Goal: Task Accomplishment & Management: Complete application form

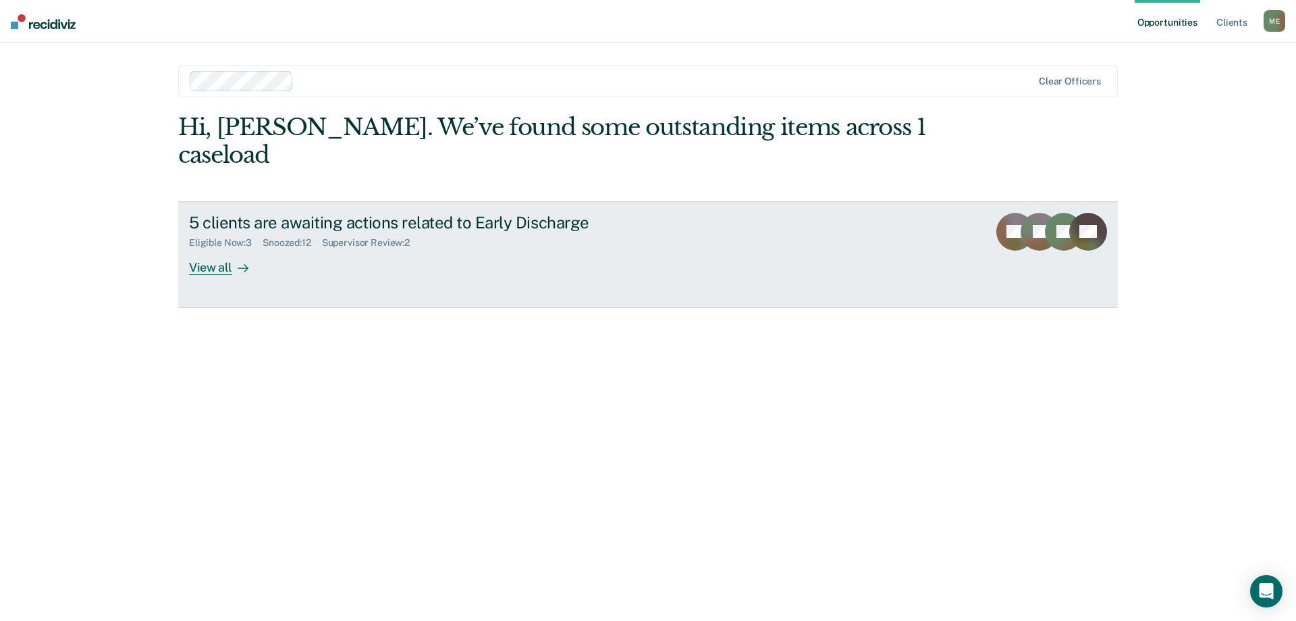
click at [199, 248] on div "View all" at bounding box center [227, 261] width 76 height 26
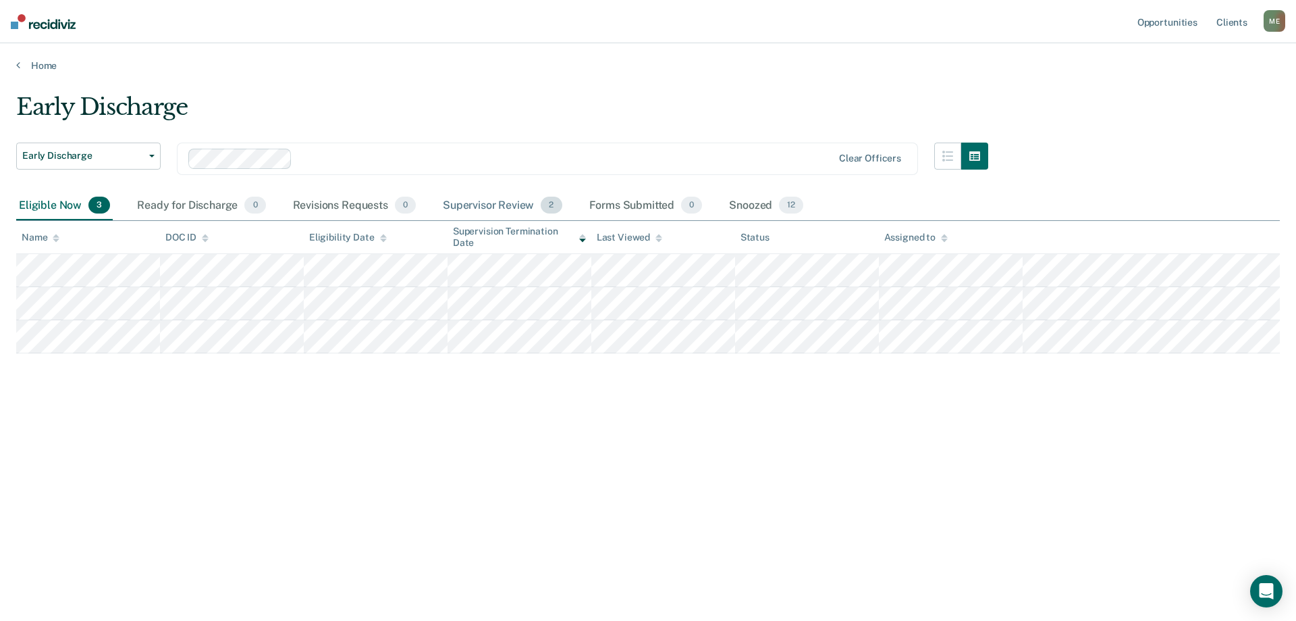
click at [490, 205] on div "Supervisor Review 2" at bounding box center [502, 206] width 125 height 30
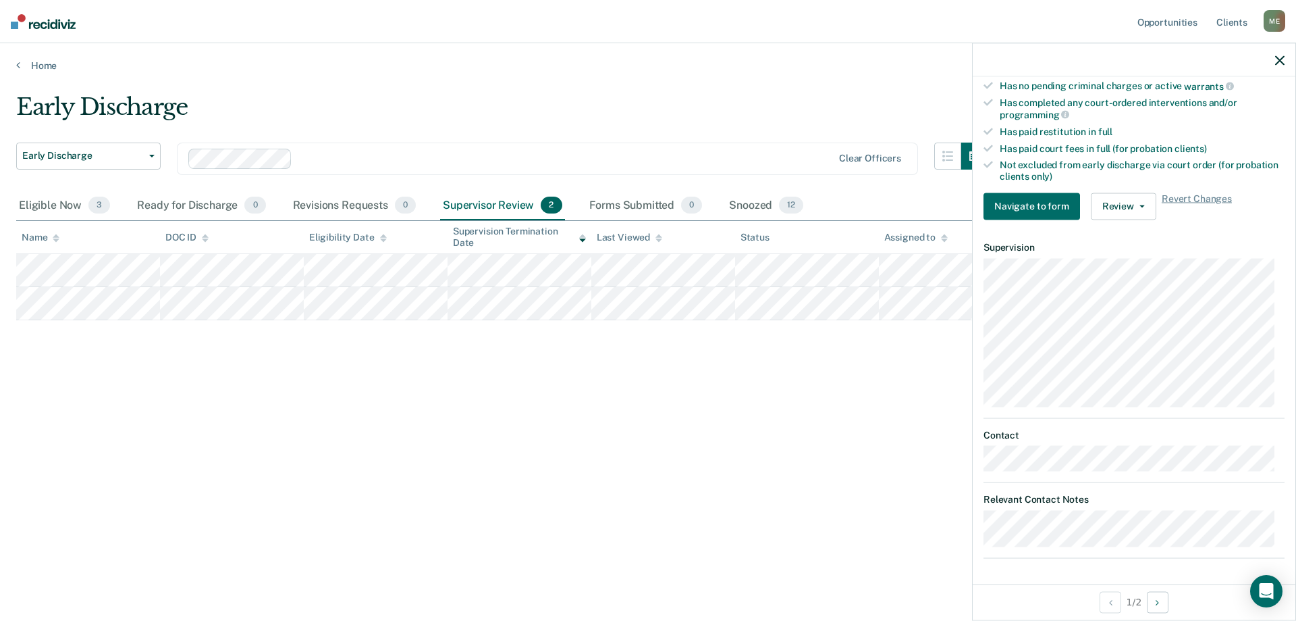
scroll to position [98, 0]
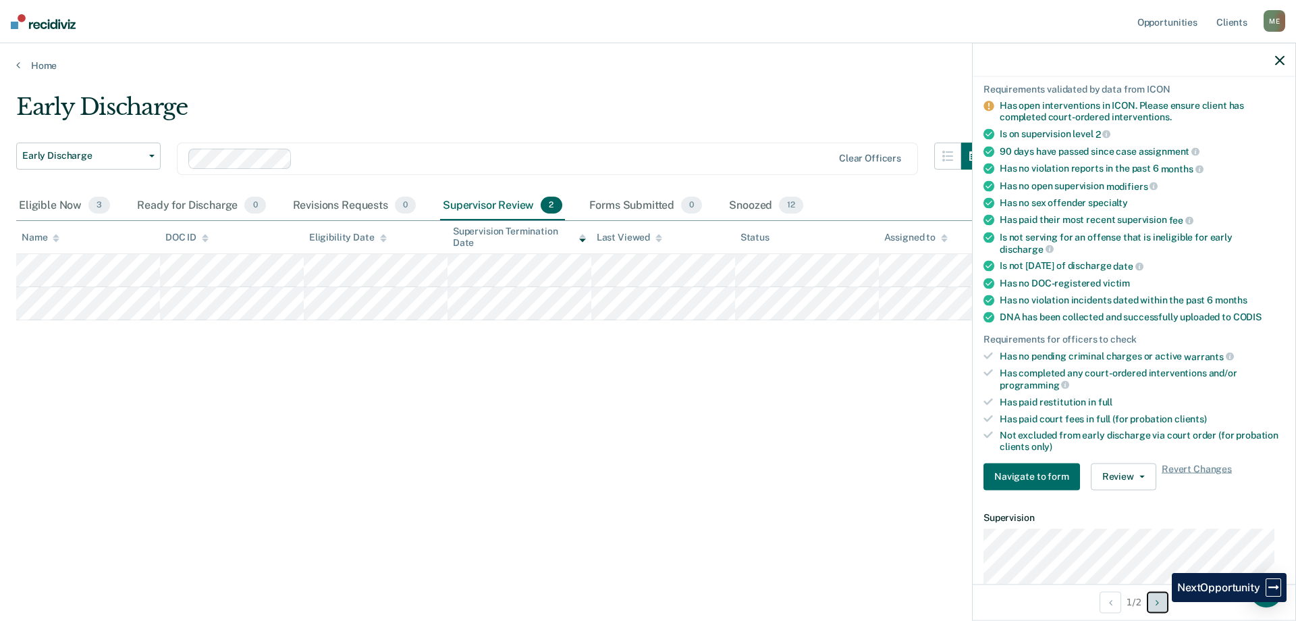
click at [1162, 602] on button "Next Opportunity" at bounding box center [1158, 602] width 22 height 22
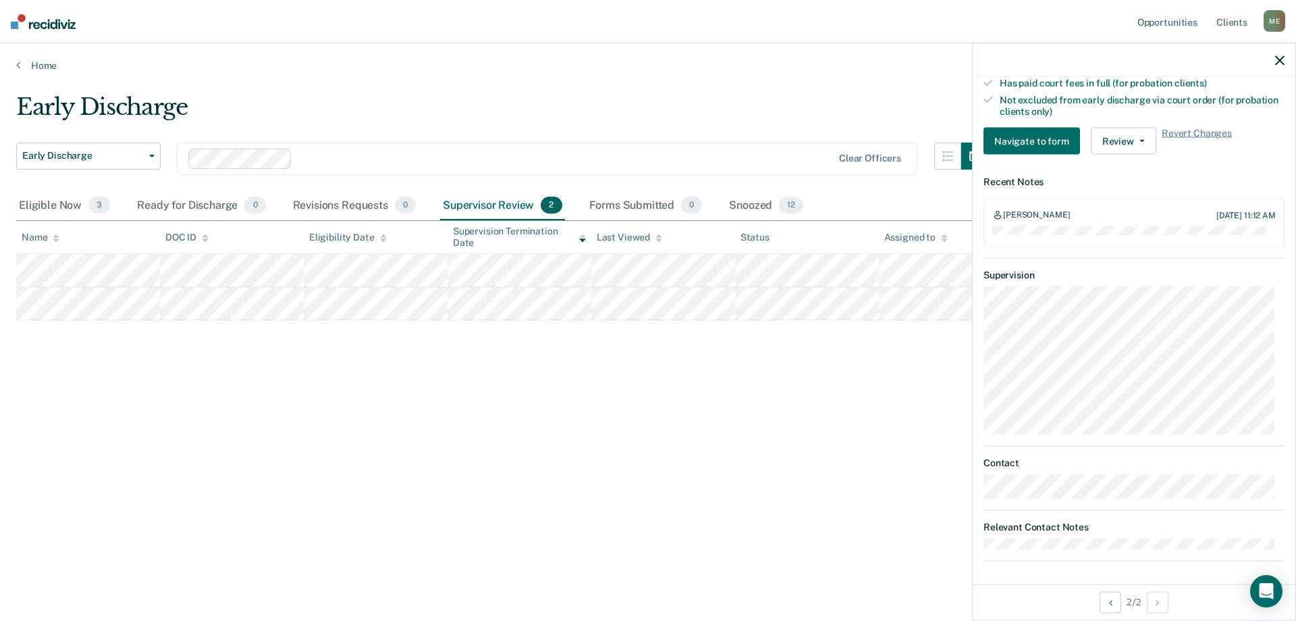
scroll to position [408, 0]
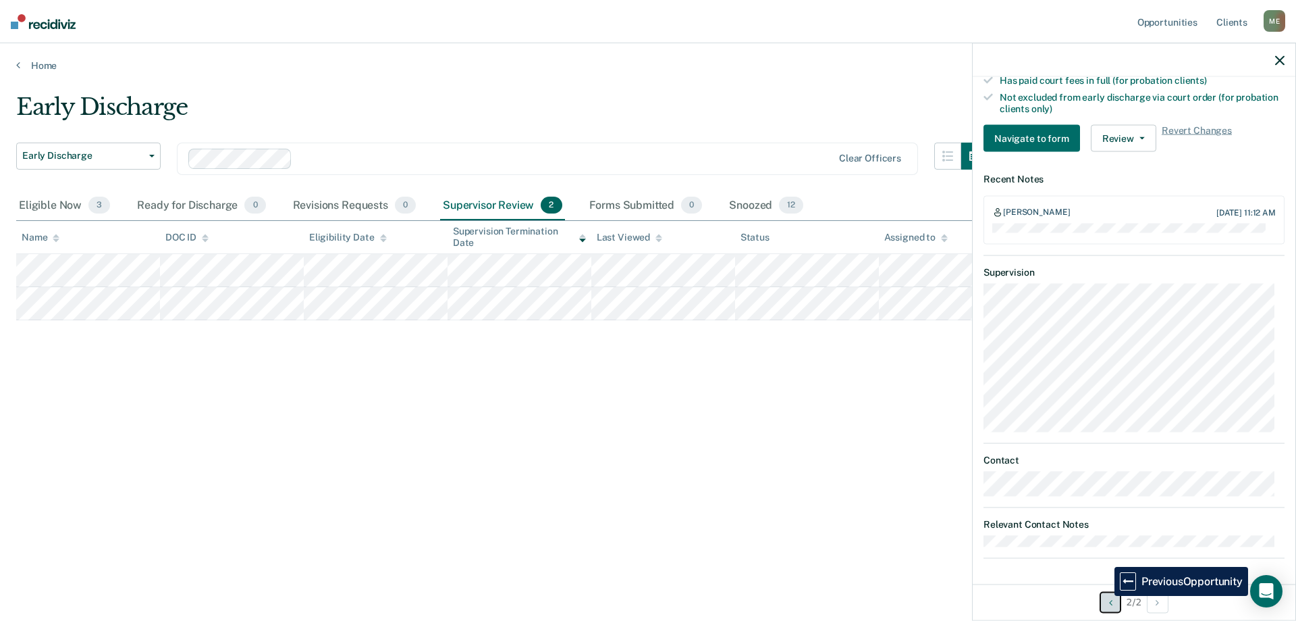
click at [1105, 596] on button "Previous Opportunity" at bounding box center [1111, 602] width 22 height 22
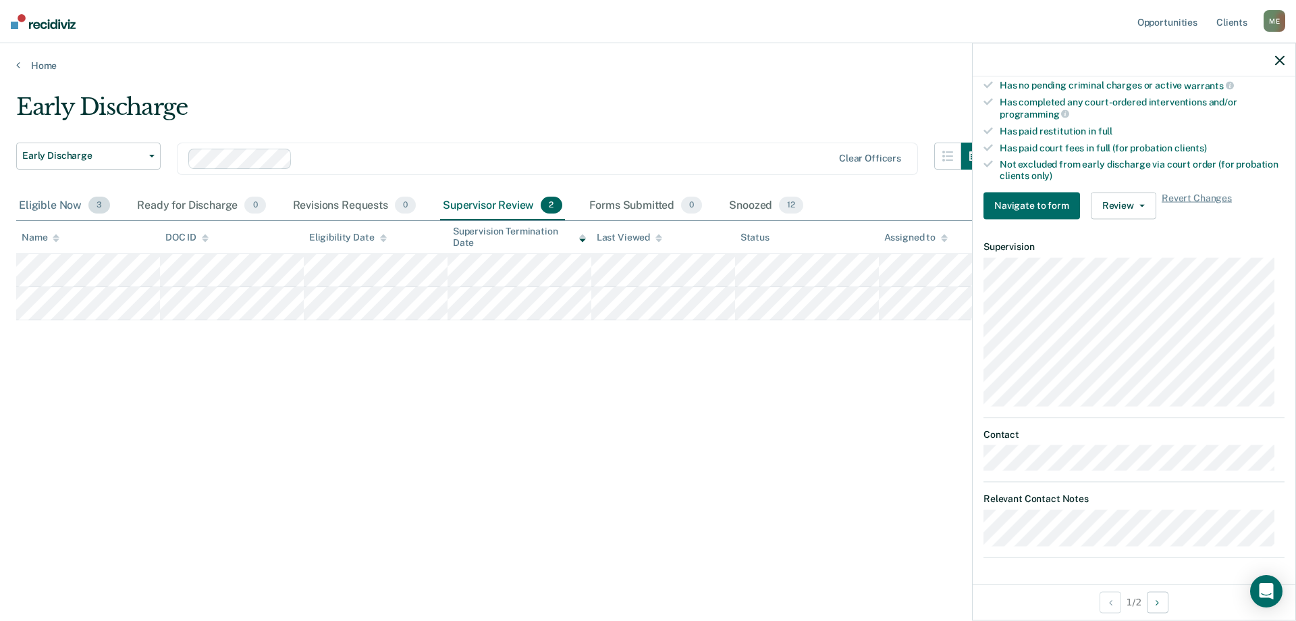
click at [70, 210] on div "Eligible Now 3" at bounding box center [64, 206] width 97 height 30
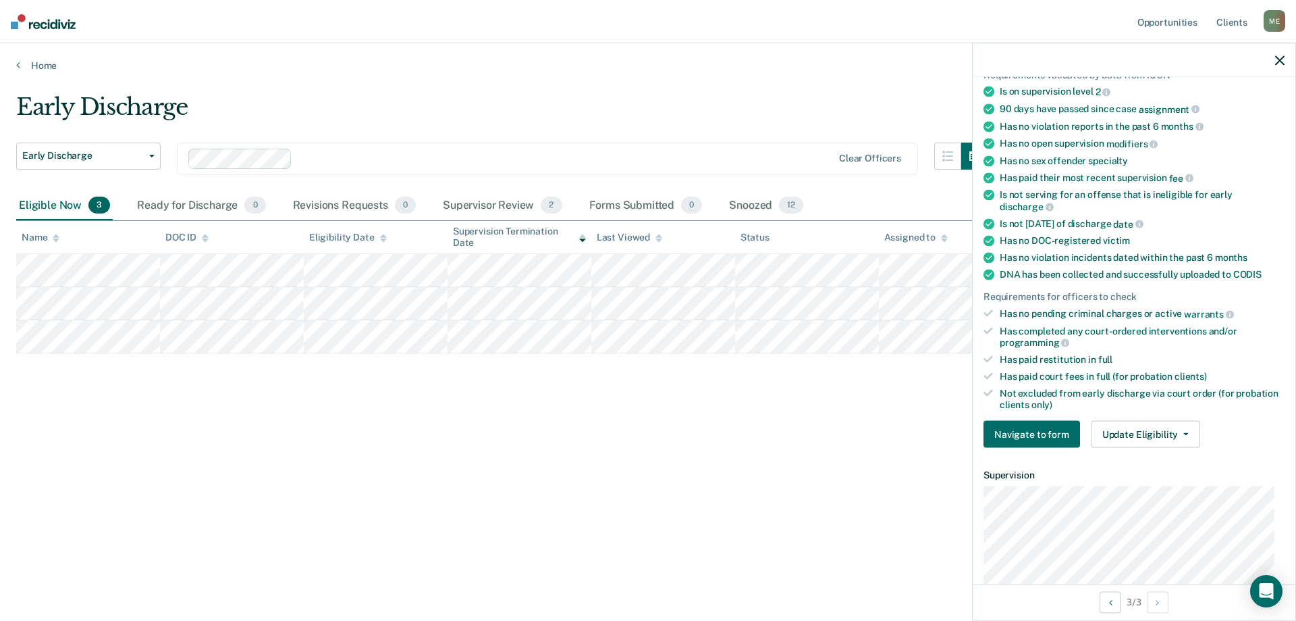
scroll to position [247, 0]
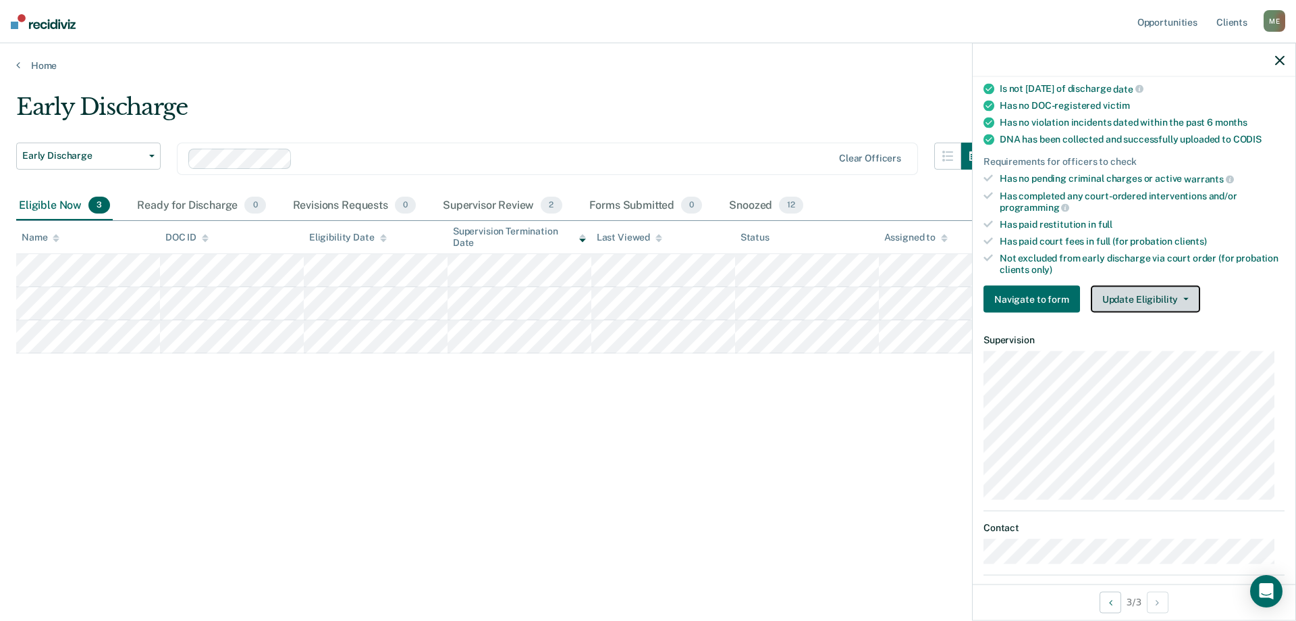
click at [1137, 308] on button "Update Eligibility" at bounding box center [1145, 299] width 109 height 27
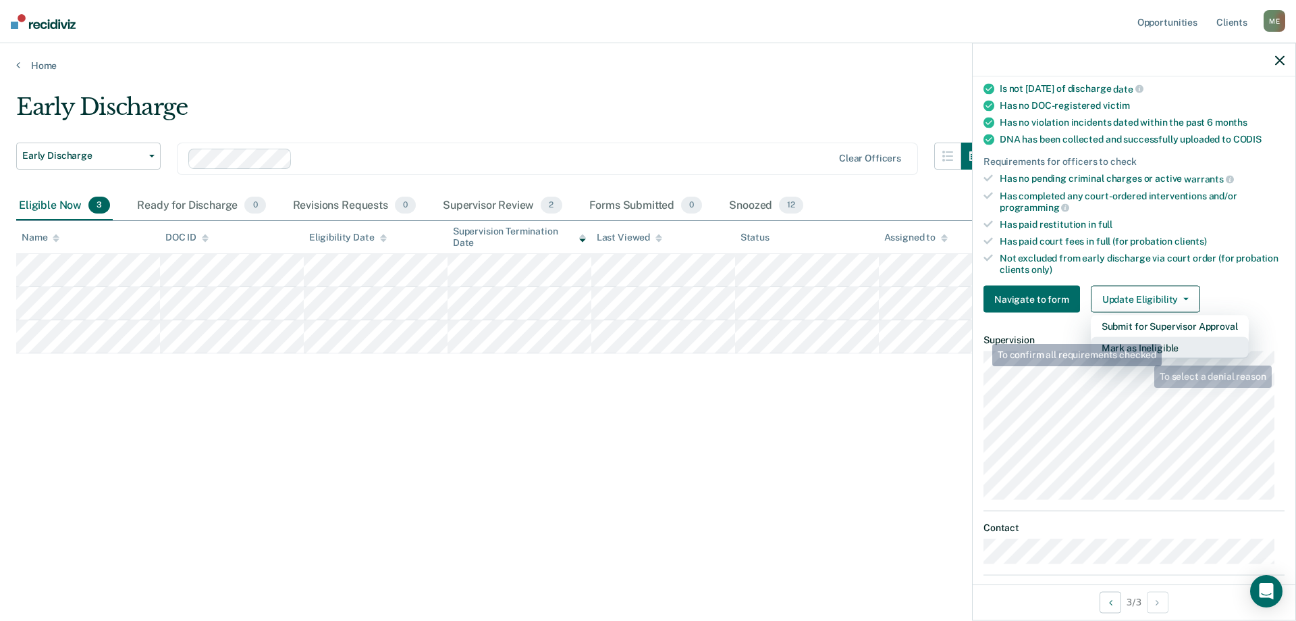
scroll to position [315, 0]
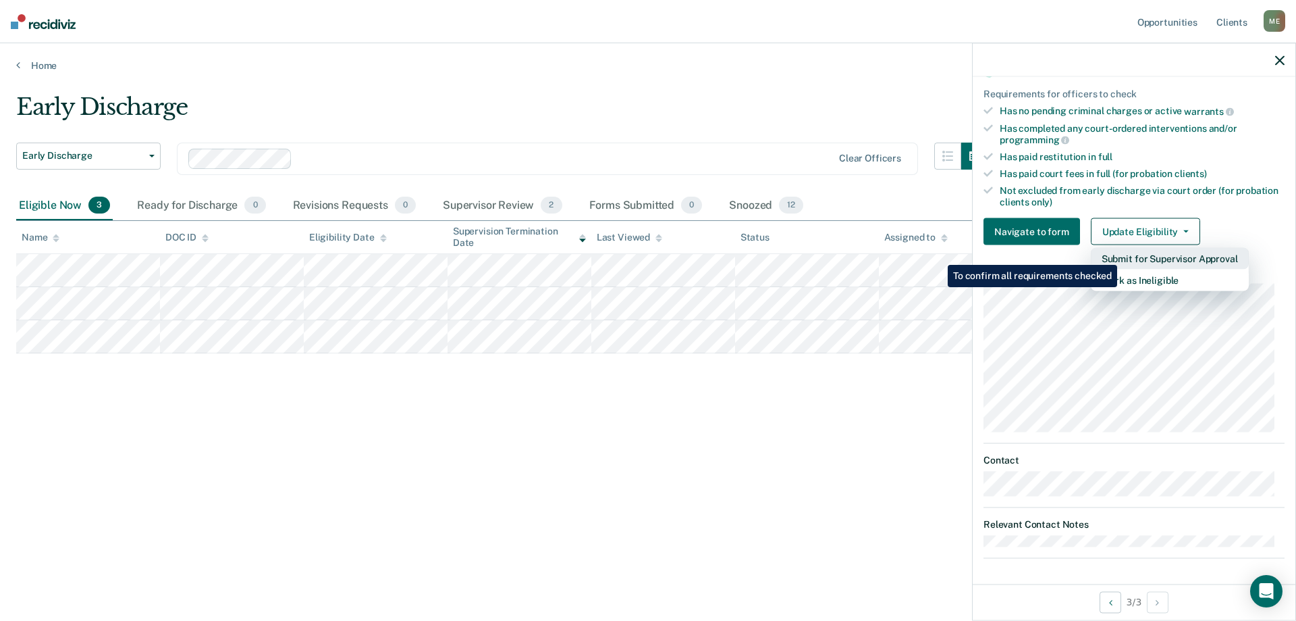
click at [1120, 255] on button "Submit for Supervisor Approval" at bounding box center [1170, 259] width 158 height 22
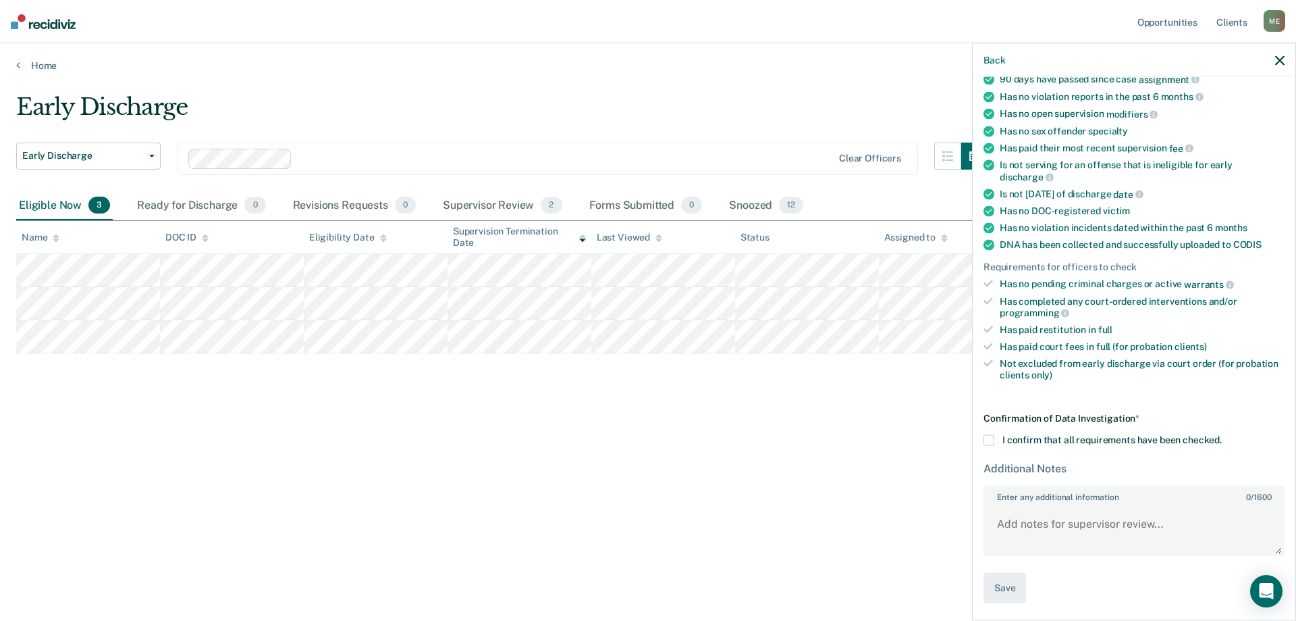
click at [988, 431] on div "Confirmation of Data Investigation * I confirm that all requirements have been …" at bounding box center [1134, 508] width 301 height 190
click at [989, 436] on span at bounding box center [989, 440] width 11 height 11
click at [1222, 435] on input "I confirm that all requirements have been checked." at bounding box center [1222, 435] width 0 height 0
click at [1011, 596] on button "Save" at bounding box center [1005, 588] width 43 height 30
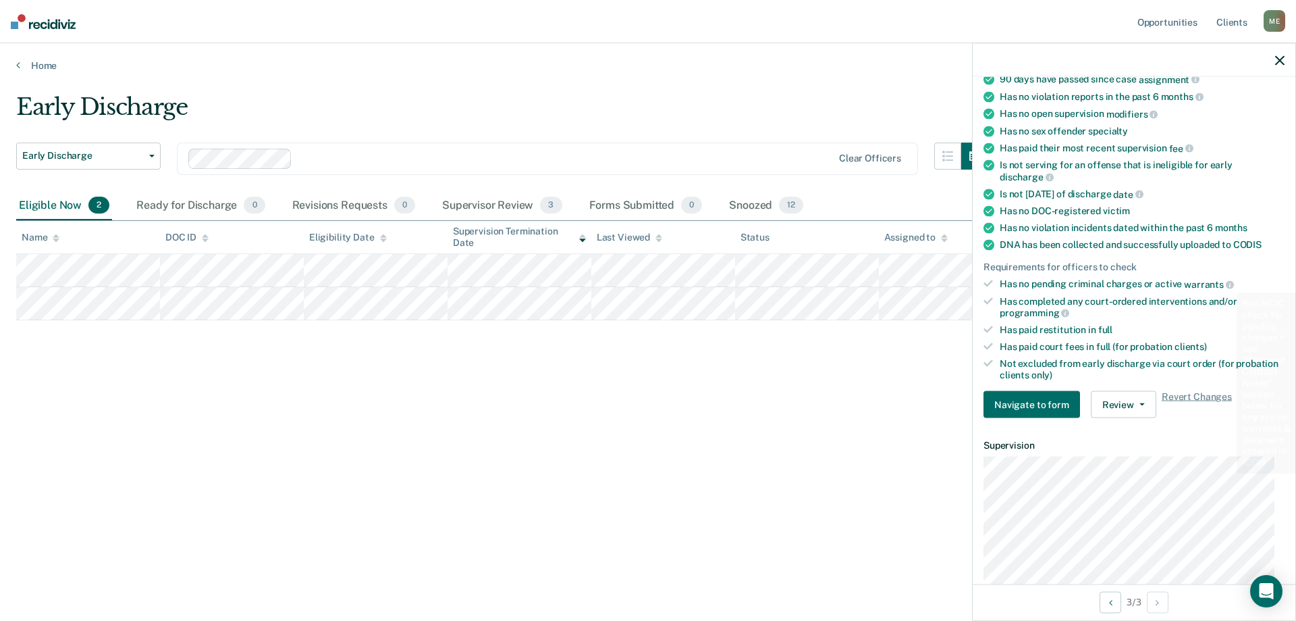
scroll to position [0, 0]
